Goal: Find contact information: Find contact information

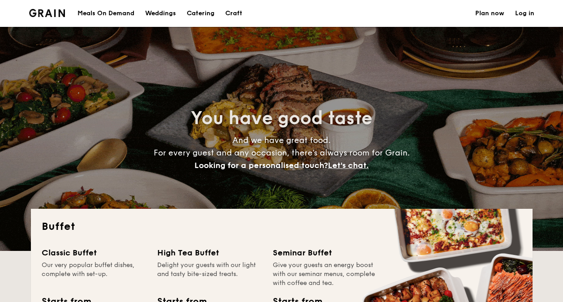
select select
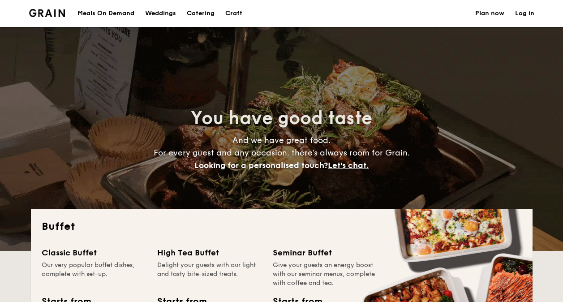
click at [522, 10] on link "Log in" at bounding box center [524, 13] width 19 height 27
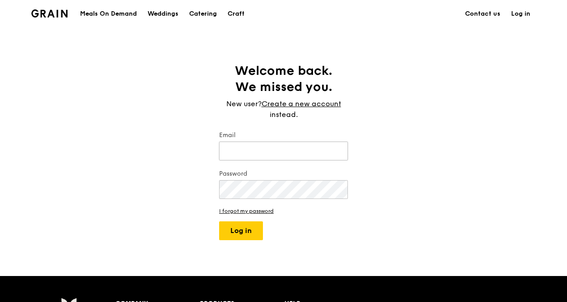
click at [286, 151] on input "Email" at bounding box center [283, 150] width 129 height 19
type input "noryusdah.yusoof@sgh.com.sg"
click at [248, 227] on button "Log in" at bounding box center [241, 230] width 44 height 19
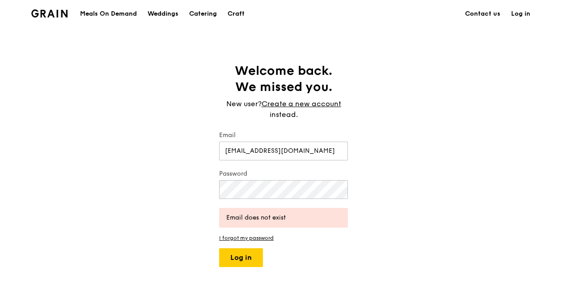
click at [525, 12] on link "Log in" at bounding box center [521, 13] width 30 height 27
click at [320, 267] on div "Grain logo Meals On Demand Weddings Catering Craft Contact us Log in Welcome ba…" at bounding box center [283, 283] width 567 height 567
click at [164, 192] on div "Welcome back. We missed you. New user? Create a new account instead. Email nory…" at bounding box center [283, 165] width 567 height 204
click at [517, 13] on link "Log in" at bounding box center [521, 13] width 30 height 27
click at [300, 149] on input "noryusdah.yusoof@sgh.com.sg" at bounding box center [283, 150] width 129 height 19
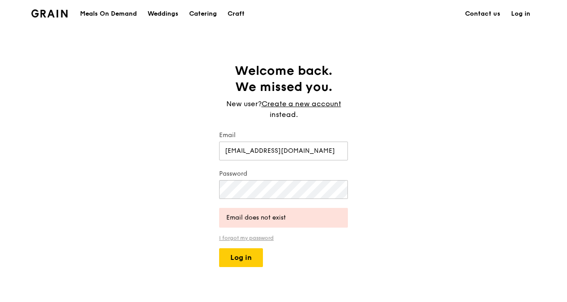
click at [265, 237] on link "I forgot my password" at bounding box center [283, 237] width 129 height 6
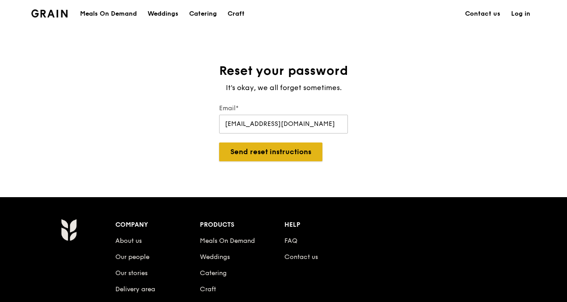
click at [286, 153] on button "Send reset instructions" at bounding box center [270, 151] width 103 height 19
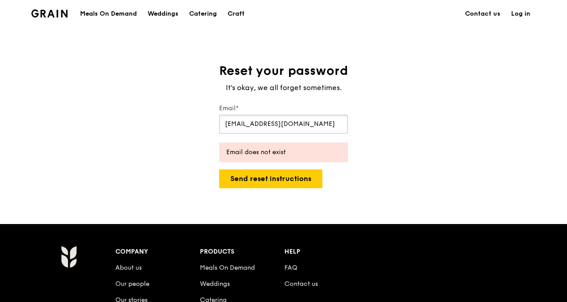
click at [277, 125] on input "[EMAIL_ADDRESS][DOMAIN_NAME]" at bounding box center [283, 124] width 129 height 19
click at [257, 124] on input "[EMAIL_ADDRESS][DOMAIN_NAME]" at bounding box center [283, 124] width 129 height 19
drag, startPoint x: 257, startPoint y: 124, endPoint x: 341, endPoint y: 124, distance: 83.7
click at [341, 124] on input "[EMAIL_ADDRESS][DOMAIN_NAME]" at bounding box center [283, 124] width 129 height 19
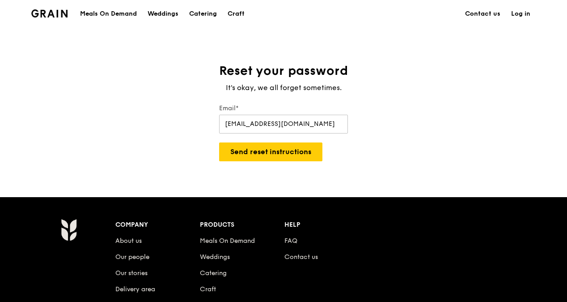
click at [375, 149] on div "Reset your password It's okay, we all forget sometimes. Email* noryusdah@yahoo.…" at bounding box center [283, 112] width 567 height 98
click at [302, 149] on button "Send reset instructions" at bounding box center [270, 151] width 103 height 19
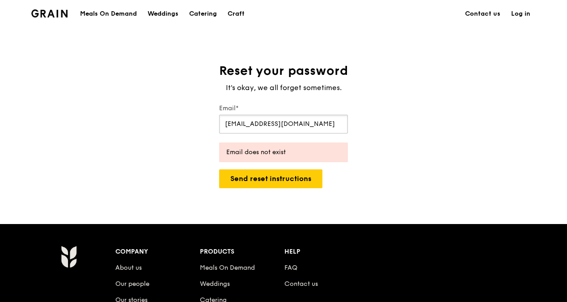
click at [264, 124] on input "noryusdah@yahoo.com" at bounding box center [283, 124] width 129 height 19
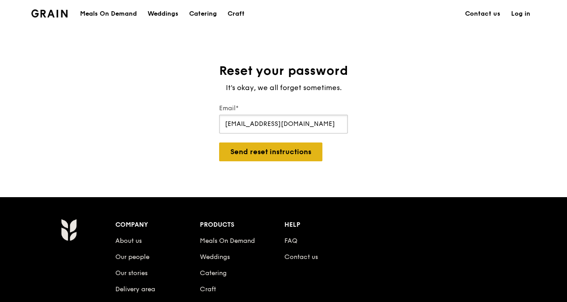
type input "noryusdah@gmail.com"
click at [310, 150] on button "Send reset instructions" at bounding box center [270, 151] width 103 height 19
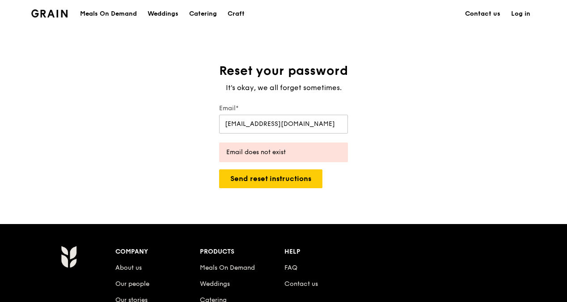
click at [497, 14] on link "Contact us" at bounding box center [483, 13] width 46 height 27
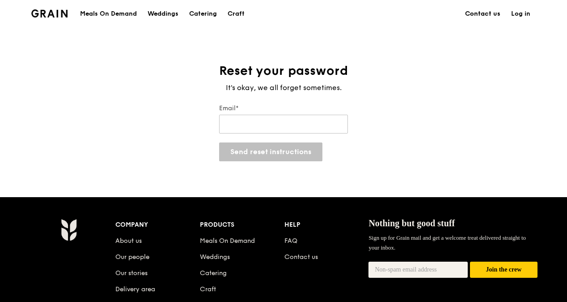
click at [489, 12] on link "Contact us" at bounding box center [483, 13] width 46 height 27
click at [524, 11] on link "Log in" at bounding box center [521, 13] width 30 height 27
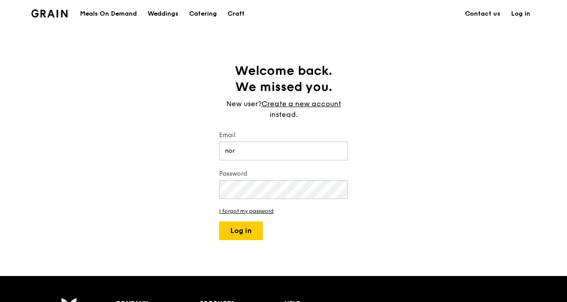
type input "[EMAIL_ADDRESS][DOMAIN_NAME]"
click at [269, 210] on link "I forgot my password" at bounding box center [283, 211] width 129 height 6
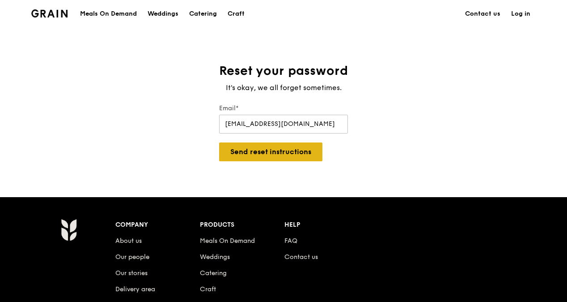
type input "[EMAIL_ADDRESS][DOMAIN_NAME]"
click at [287, 148] on button "Send reset instructions" at bounding box center [270, 151] width 103 height 19
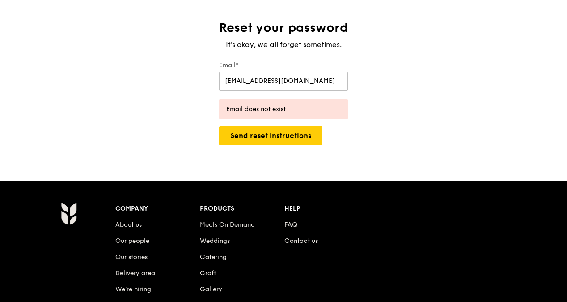
scroll to position [90, 0]
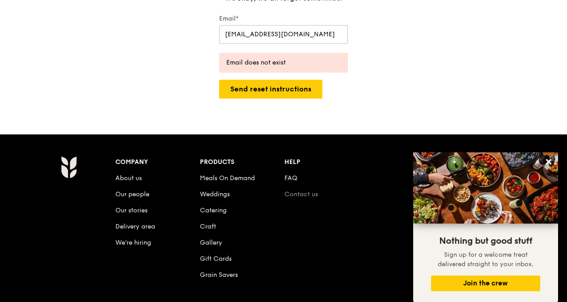
click at [314, 194] on link "Contact us" at bounding box center [302, 194] width 34 height 8
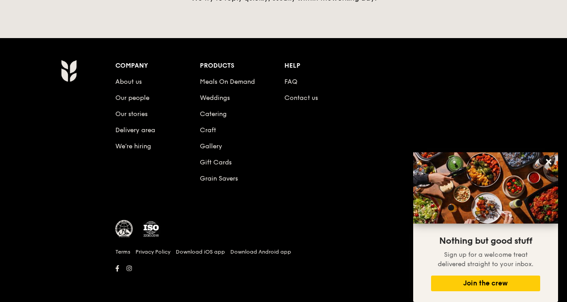
scroll to position [435, 0]
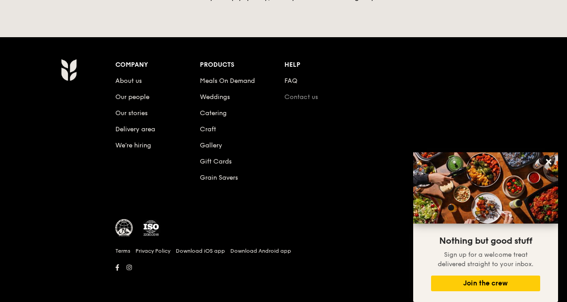
click at [302, 97] on link "Contact us" at bounding box center [302, 97] width 34 height 8
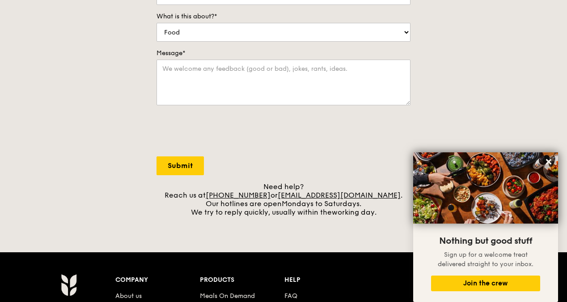
scroll to position [224, 0]
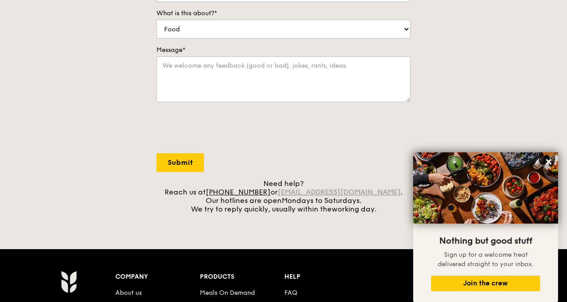
click at [341, 193] on link "[EMAIL_ADDRESS][DOMAIN_NAME]" at bounding box center [339, 192] width 123 height 9
